Goal: Obtain resource: Obtain resource

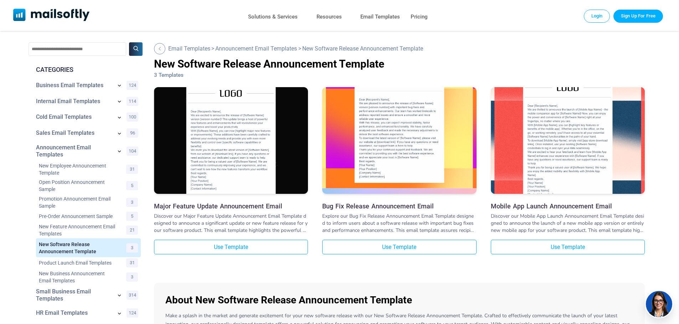
click at [404, 160] on img at bounding box center [399, 128] width 154 height 119
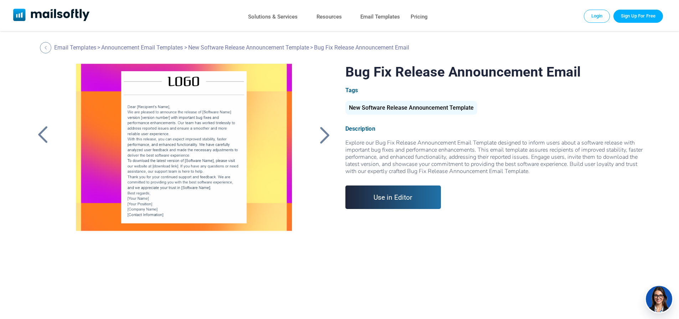
click at [325, 136] on div at bounding box center [325, 135] width 18 height 19
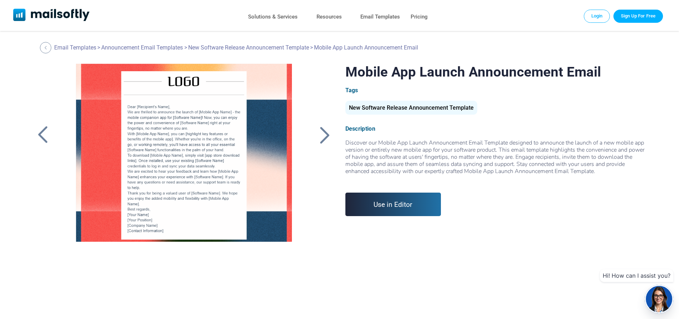
click at [46, 143] on div at bounding box center [43, 135] width 18 height 19
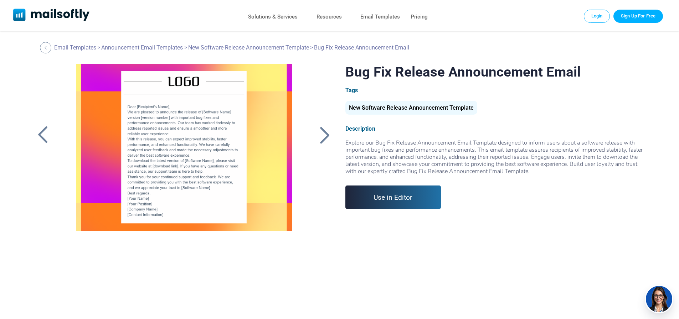
click at [46, 143] on div at bounding box center [43, 135] width 18 height 19
